Goal: Information Seeking & Learning: Learn about a topic

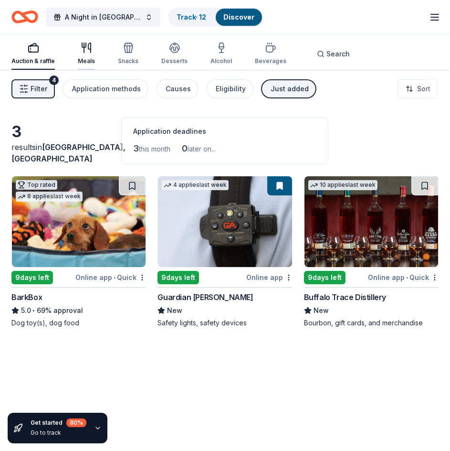
drag, startPoint x: 74, startPoint y: 48, endPoint x: 83, endPoint y: 46, distance: 8.8
click at [78, 47] on div "Auction & raffle Meals Snacks Desserts Alcohol Beverages Search" at bounding box center [184, 54] width 346 height 32
click at [84, 47] on icon "button" at bounding box center [84, 45] width 4 height 4
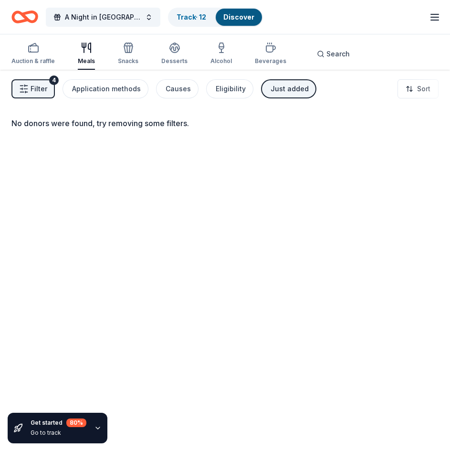
click at [88, 47] on icon "button" at bounding box center [89, 48] width 2 height 10
click at [33, 90] on span "Filter" at bounding box center [39, 88] width 17 height 11
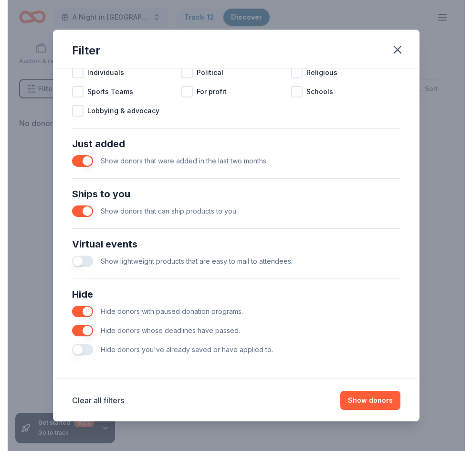
scroll to position [318, 0]
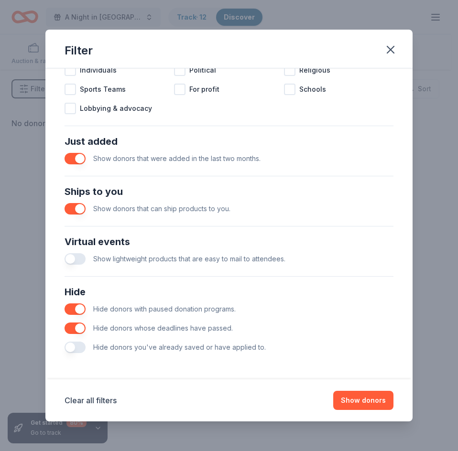
click at [69, 209] on button "button" at bounding box center [74, 208] width 21 height 11
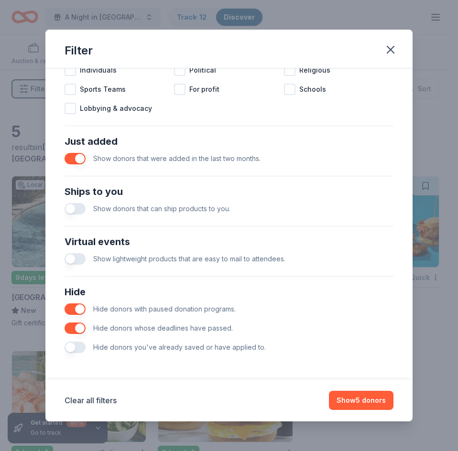
click at [68, 160] on button "button" at bounding box center [74, 158] width 21 height 11
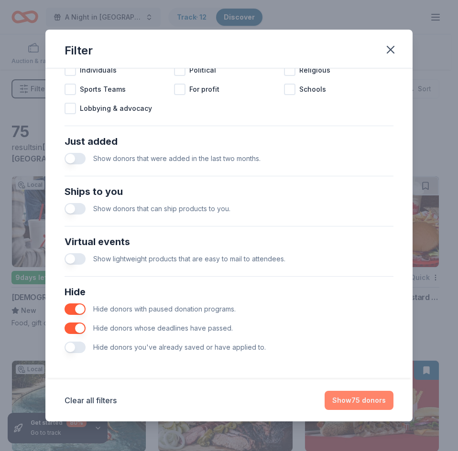
click at [363, 398] on button "Show 75 donors" at bounding box center [358, 400] width 69 height 19
